Goal: Task Accomplishment & Management: Manage account settings

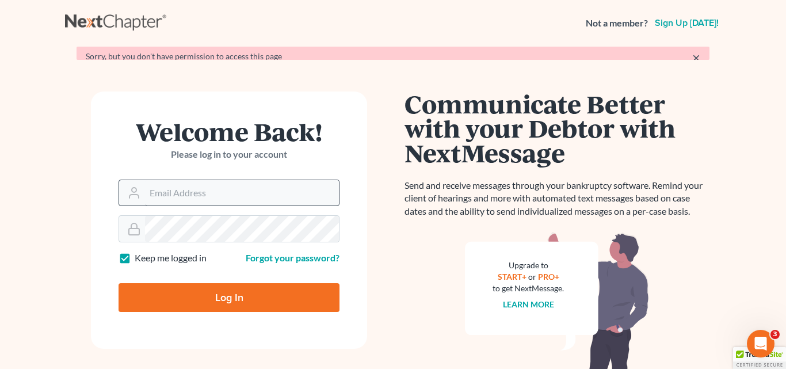
click at [194, 214] on form "Welcome Back! Please log in to your account Email Address Password Keep me logg…" at bounding box center [229, 220] width 276 height 257
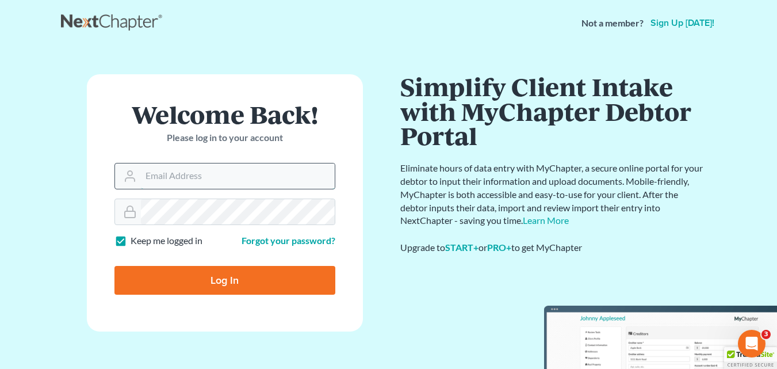
click at [203, 184] on input "Email Address" at bounding box center [238, 175] width 194 height 25
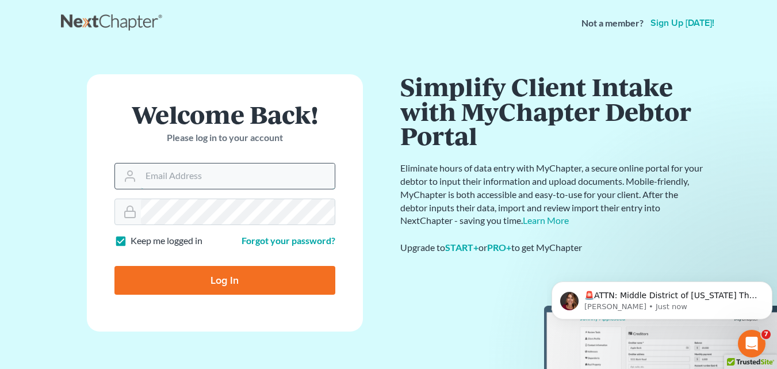
type input "david@pinckneylawfirm.com"
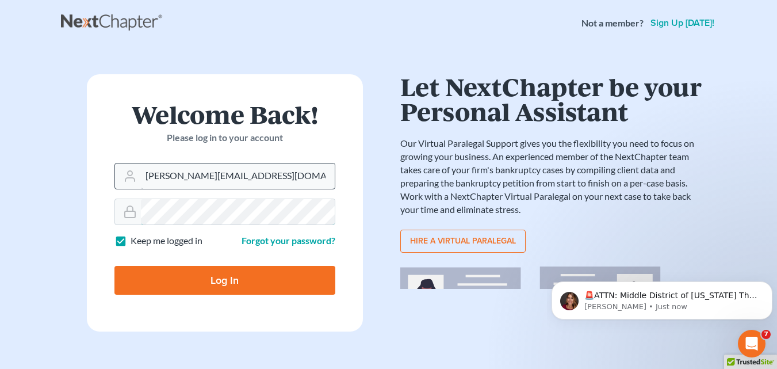
click at [115, 266] on input "Log In" at bounding box center [225, 280] width 221 height 29
type input "Thinking..."
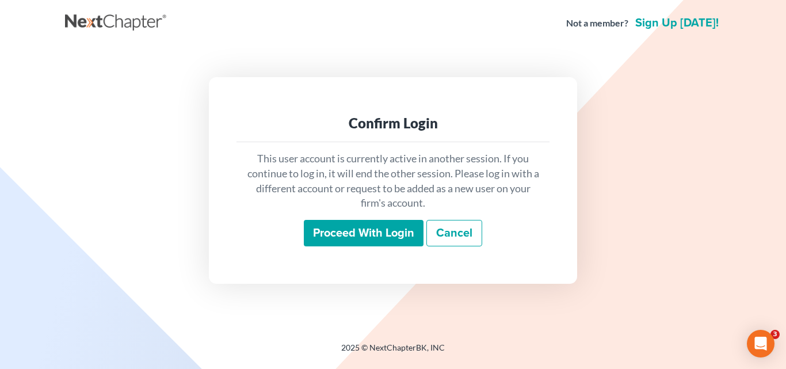
click at [353, 239] on input "Proceed with login" at bounding box center [364, 233] width 120 height 26
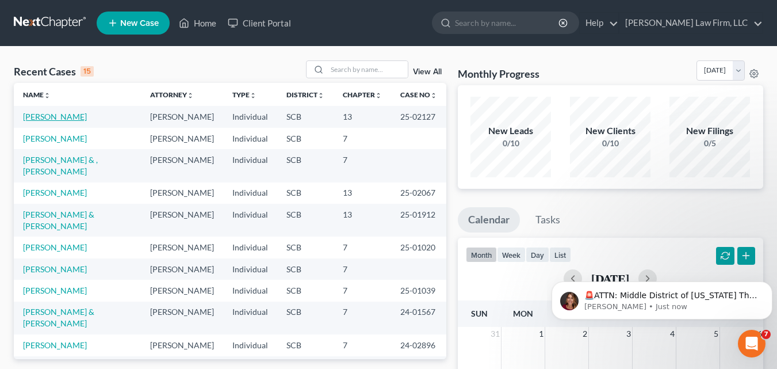
click at [49, 117] on link "[PERSON_NAME]" at bounding box center [55, 117] width 64 height 10
select select "6"
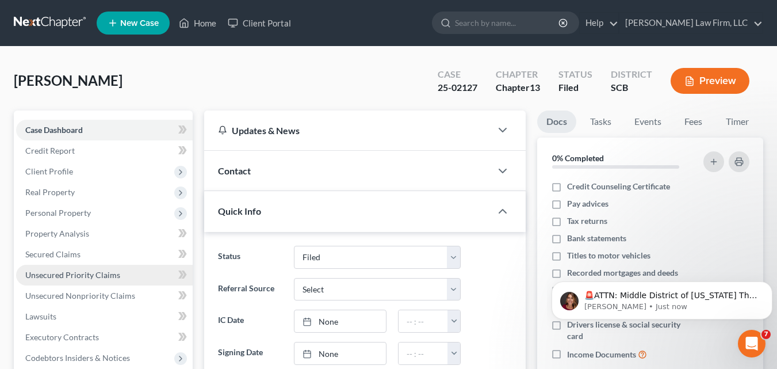
click at [90, 272] on span "Unsecured Priority Claims" at bounding box center [72, 275] width 95 height 10
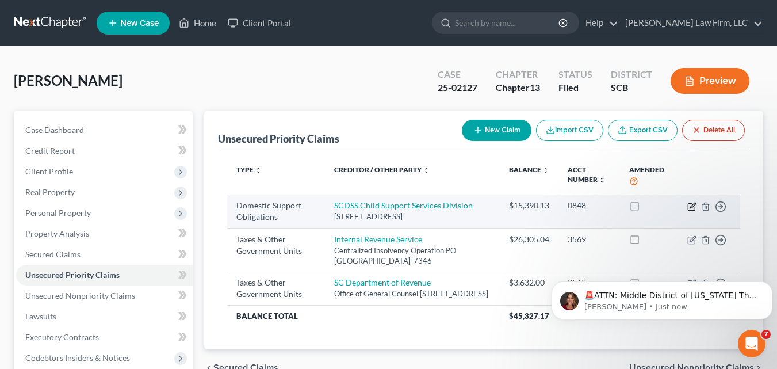
click at [693, 207] on icon "button" at bounding box center [693, 205] width 5 height 5
select select "42"
select select "0"
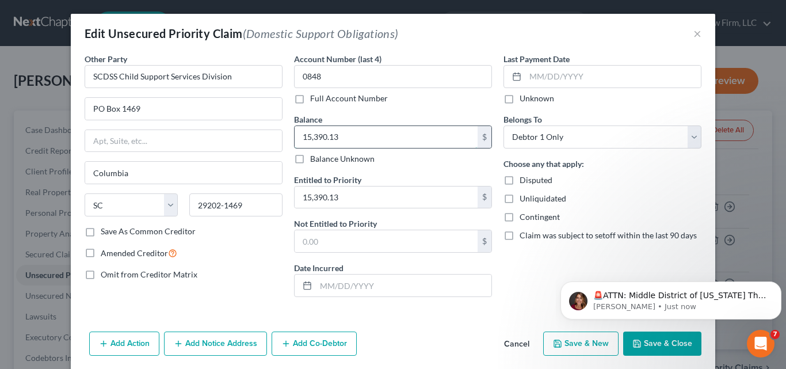
click at [349, 140] on input "15,390.13" at bounding box center [386, 137] width 183 height 22
type input "15,180.13"
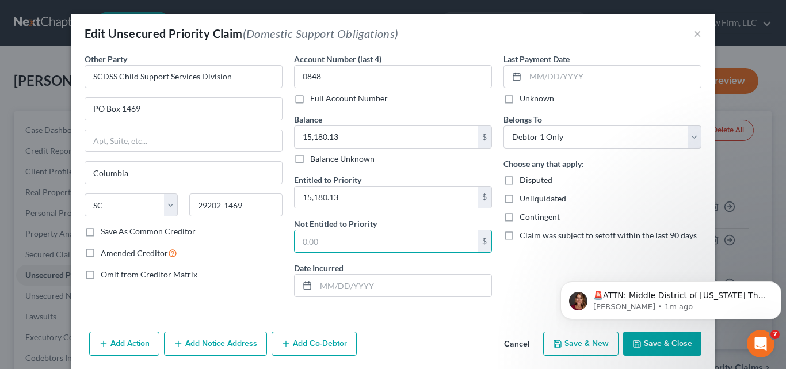
click at [658, 350] on button "Save & Close" at bounding box center [662, 343] width 78 height 24
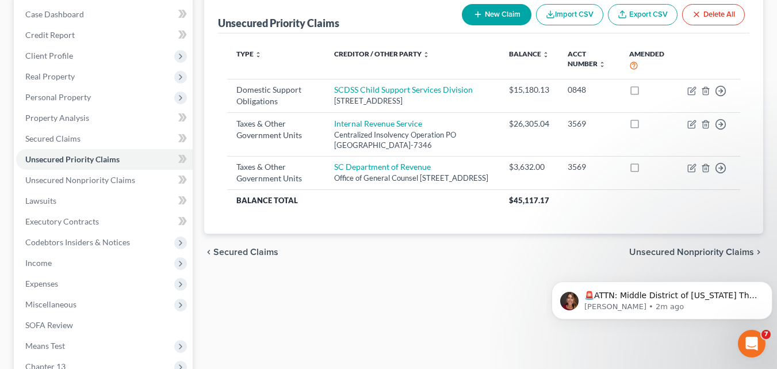
scroll to position [264, 0]
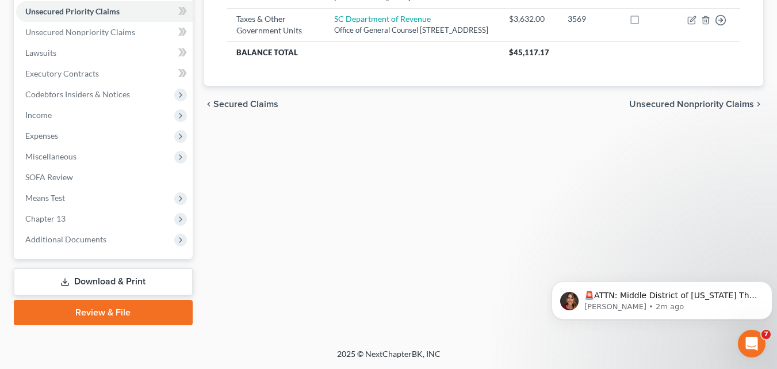
click at [120, 280] on link "Download & Print" at bounding box center [103, 281] width 179 height 27
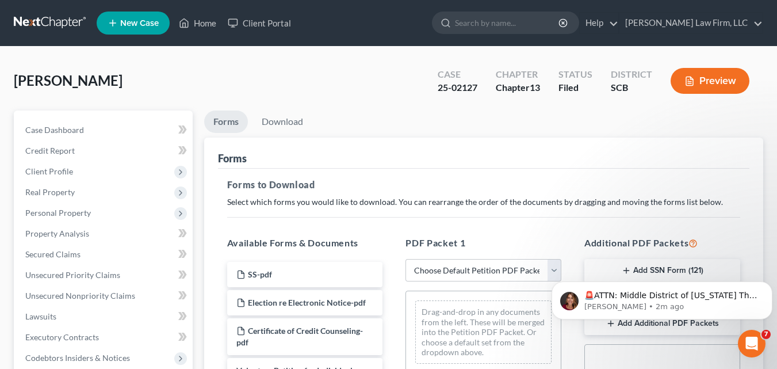
click at [550, 265] on html "🚨ATTN: Middle District of Florida The court has added a new Credit Counseling F…" at bounding box center [662, 297] width 230 height 81
click at [551, 269] on select "Choose Default Petition PDF Packet Complete Bankruptcy Petition (all forms and …" at bounding box center [484, 270] width 156 height 23
select select "2"
click at [406, 259] on select "Choose Default Petition PDF Packet Complete Bankruptcy Petition (all forms and …" at bounding box center [484, 270] width 156 height 23
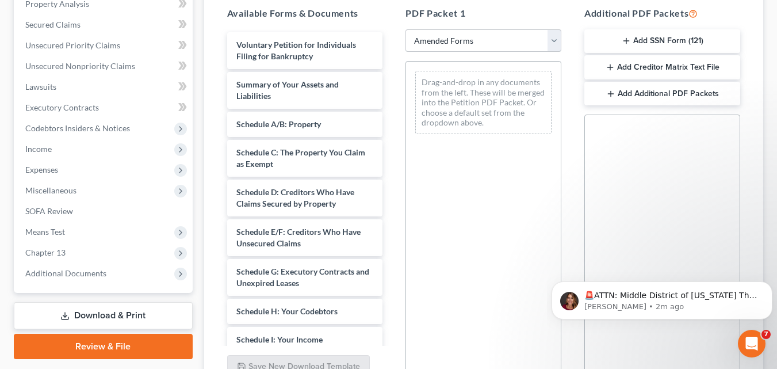
scroll to position [230, 0]
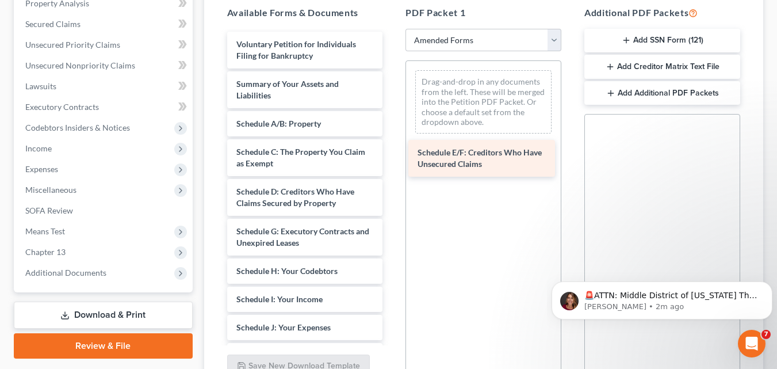
drag, startPoint x: 309, startPoint y: 235, endPoint x: 490, endPoint y: 155, distance: 197.6
click at [392, 155] on div "Schedule E/F: Creditors Who Have Unsecured Claims Voluntary Petition for Indivi…" at bounding box center [305, 313] width 174 height 563
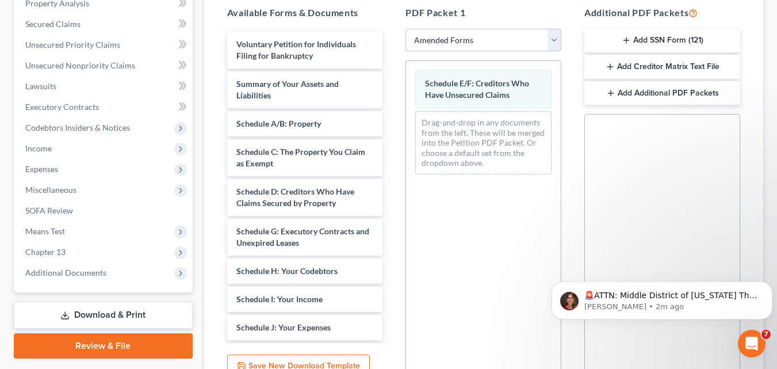
scroll to position [342, 0]
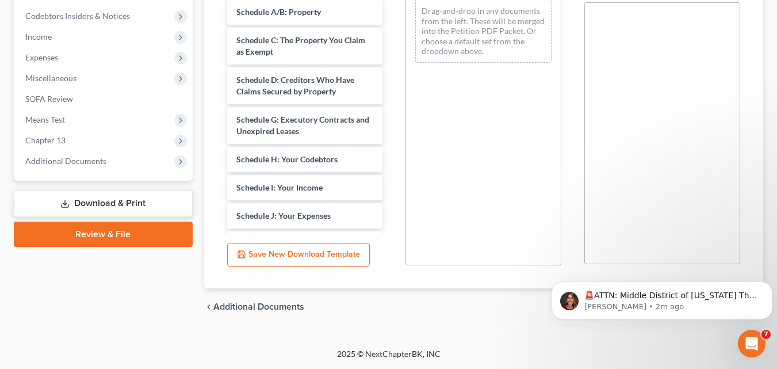
click at [650, 337] on html "🚨ATTN: Middle District of Florida The court has added a new Credit Counseling F…" at bounding box center [662, 297] width 230 height 81
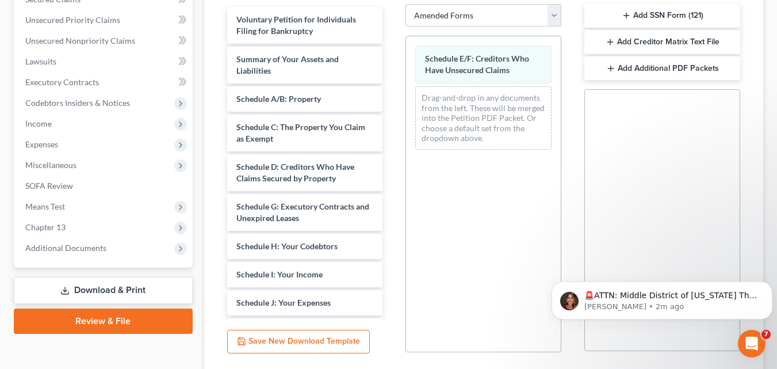
scroll to position [284, 0]
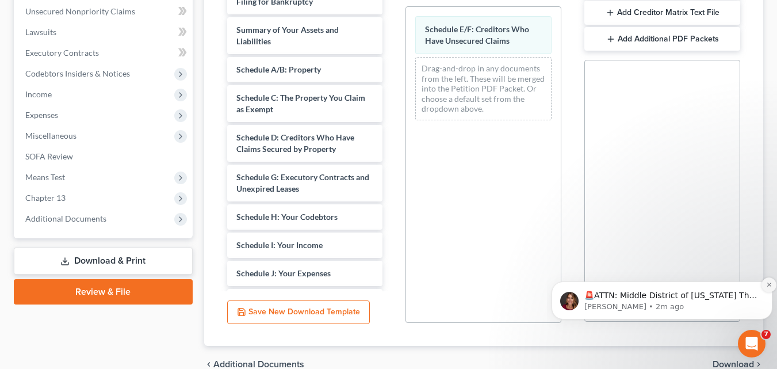
click at [769, 287] on icon "Dismiss notification" at bounding box center [770, 284] width 6 height 6
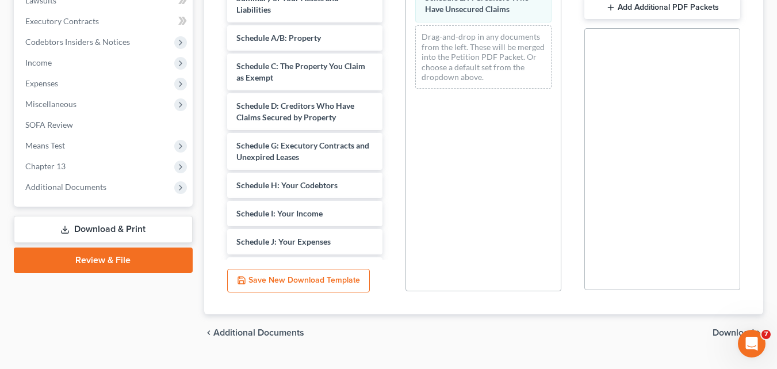
scroll to position [342, 0]
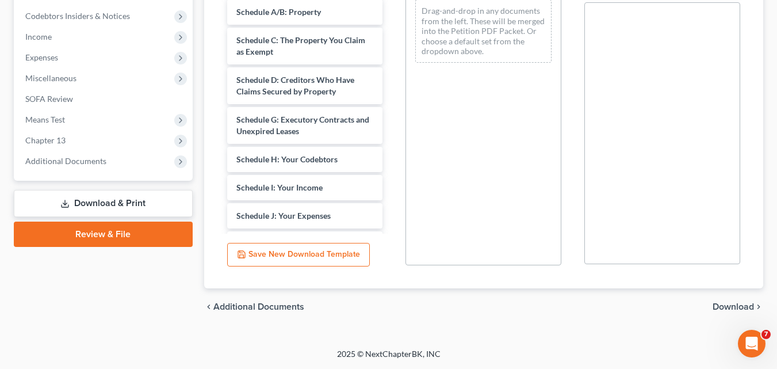
click at [727, 309] on span "Download" at bounding box center [733, 306] width 41 height 9
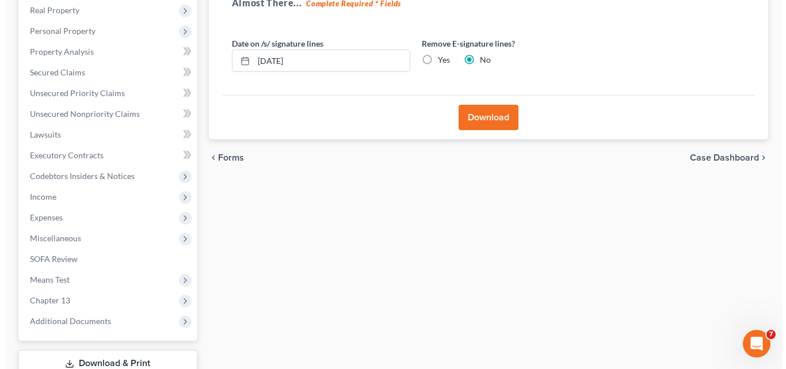
scroll to position [91, 0]
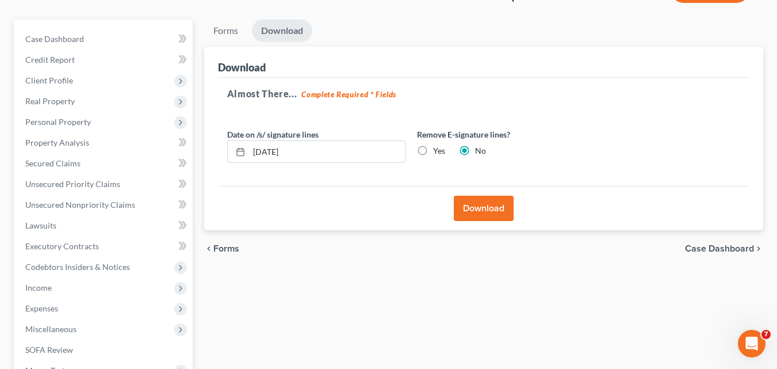
click at [487, 209] on button "Download" at bounding box center [484, 208] width 60 height 25
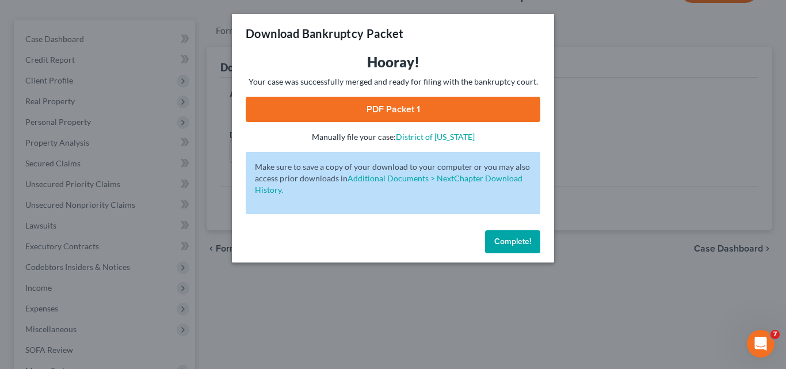
click at [438, 115] on link "PDF Packet 1" at bounding box center [393, 109] width 295 height 25
